Goal: Find specific page/section: Find specific page/section

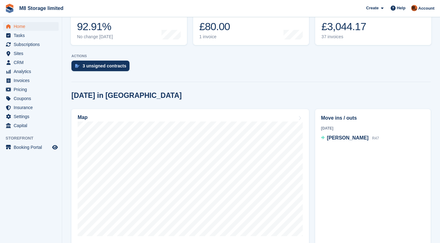
scroll to position [155, 0]
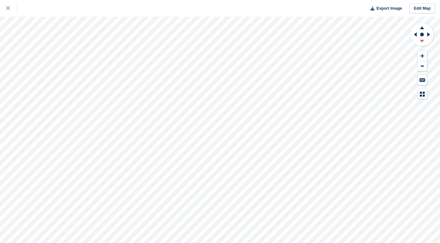
click at [422, 27] on icon at bounding box center [422, 27] width 16 height 8
click at [421, 28] on icon at bounding box center [422, 27] width 4 height 3
click at [421, 40] on icon at bounding box center [422, 41] width 4 height 3
click at [420, 40] on icon at bounding box center [422, 41] width 4 height 3
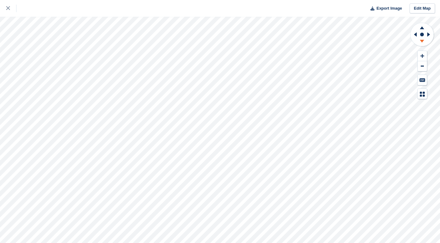
click at [418, 38] on icon at bounding box center [422, 34] width 25 height 25
click at [420, 40] on icon at bounding box center [422, 41] width 4 height 3
drag, startPoint x: 420, startPoint y: 40, endPoint x: 413, endPoint y: 39, distance: 7.8
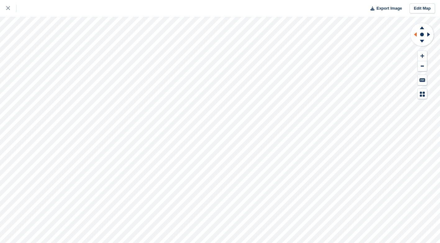
click at [420, 40] on icon at bounding box center [422, 41] width 4 height 3
click at [413, 39] on icon at bounding box center [414, 34] width 8 height 16
